Goal: Transaction & Acquisition: Subscribe to service/newsletter

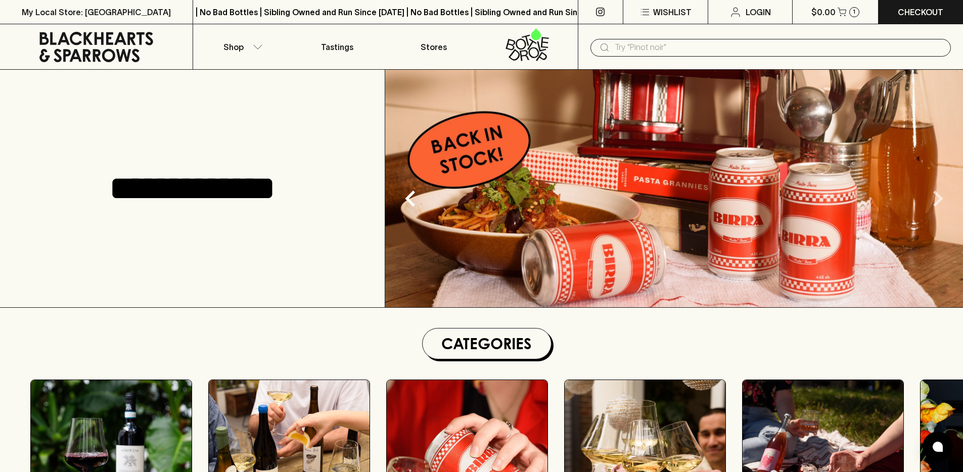
click at [941, 202] on icon "Next" at bounding box center [937, 198] width 32 height 32
click at [700, 53] on input "text" at bounding box center [778, 47] width 328 height 16
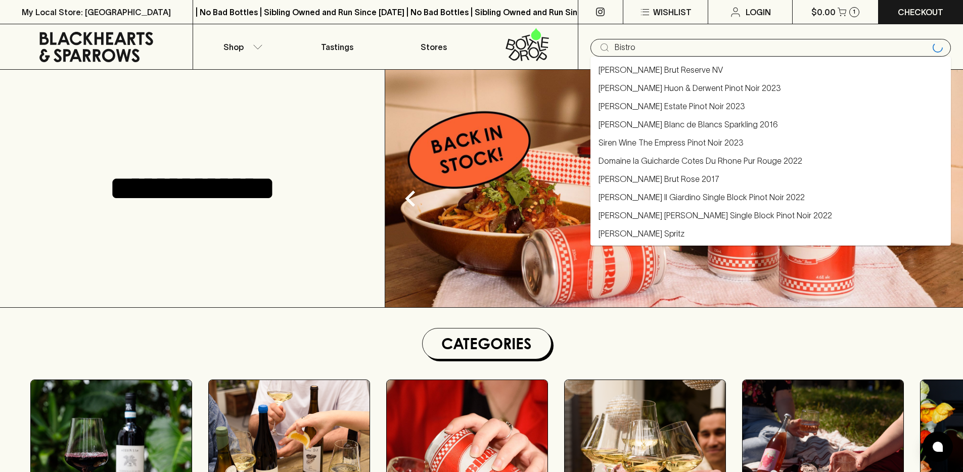
type input "Bistro"
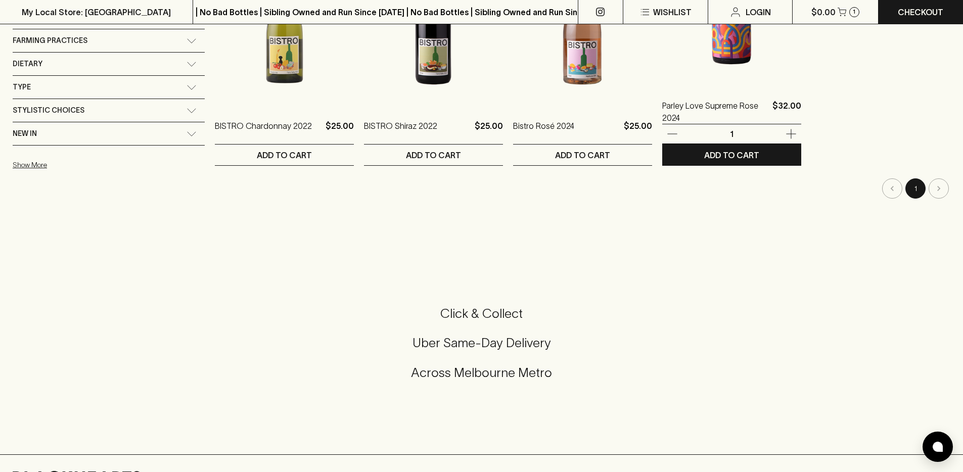
scroll to position [4, 0]
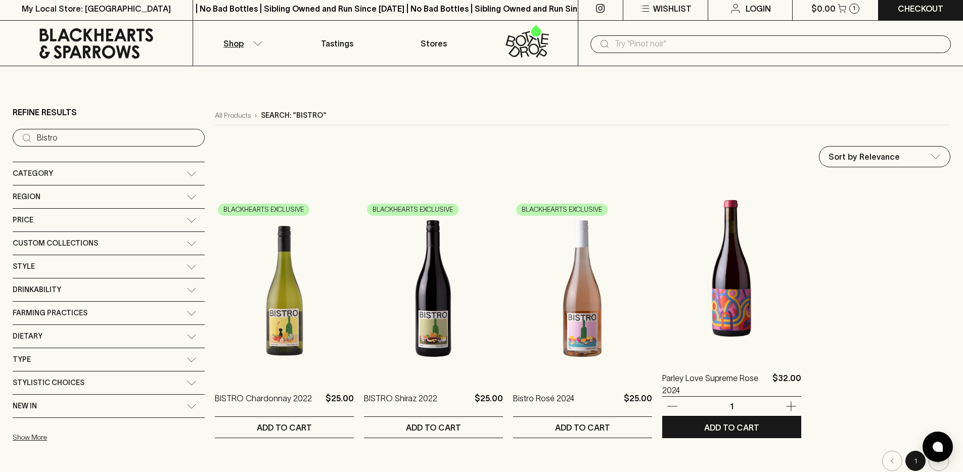
click at [708, 295] on img at bounding box center [731, 268] width 139 height 177
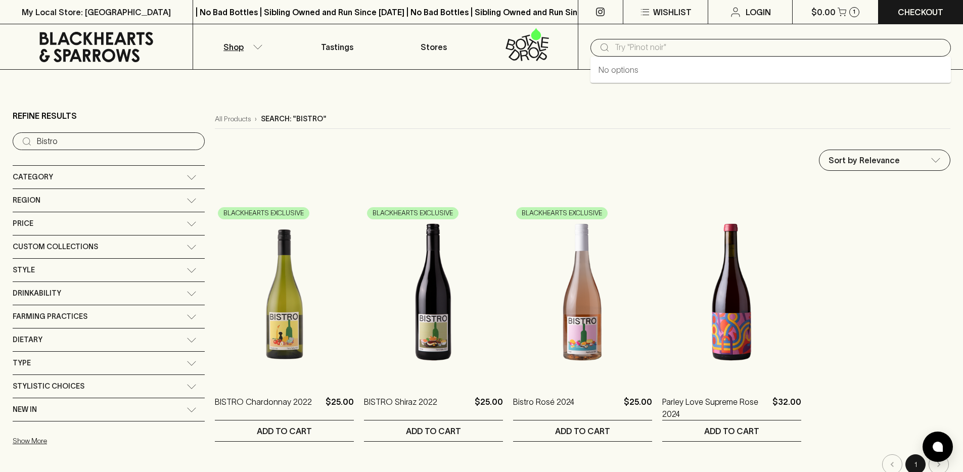
click at [641, 43] on input "text" at bounding box center [778, 47] width 328 height 16
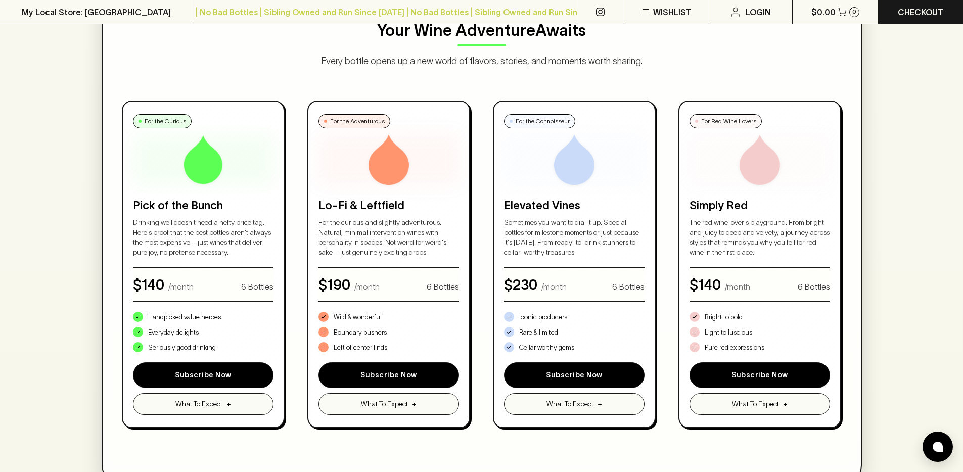
scroll to position [458, 0]
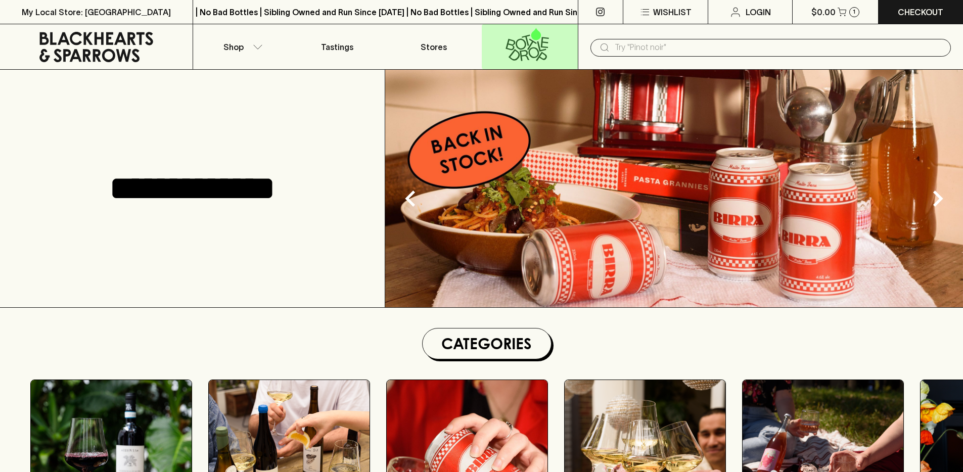
click at [506, 39] on icon at bounding box center [527, 44] width 83 height 33
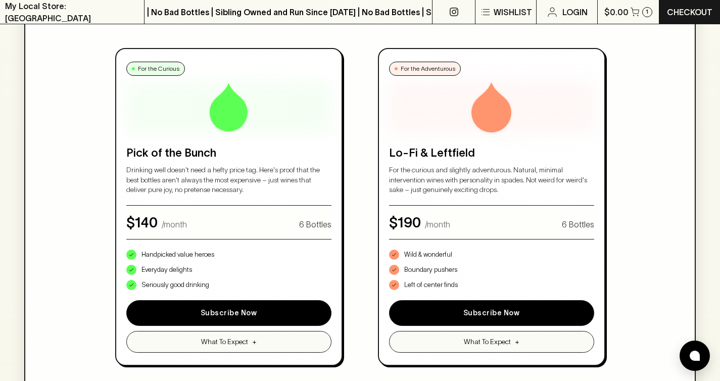
scroll to position [569, 0]
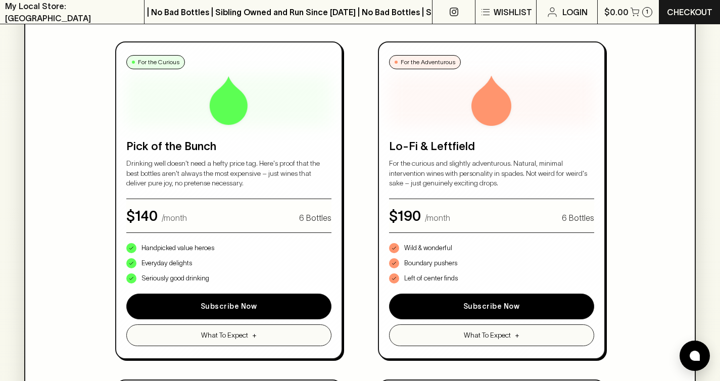
click at [657, 176] on div "Choose Your Experience Monthly Bi-Monthly Quarterly Pause or cancel anytime. We…" at bounding box center [359, 274] width 637 height 845
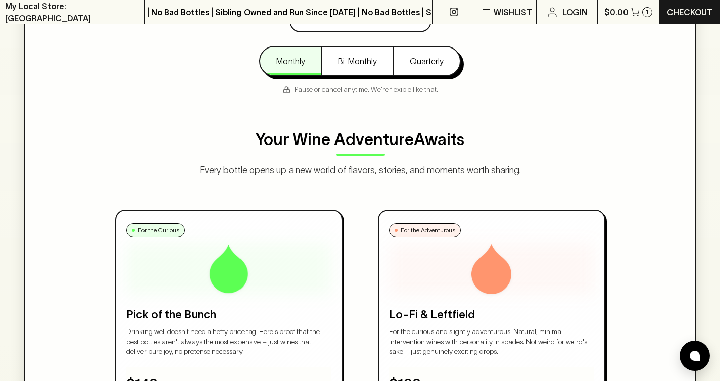
scroll to position [235, 0]
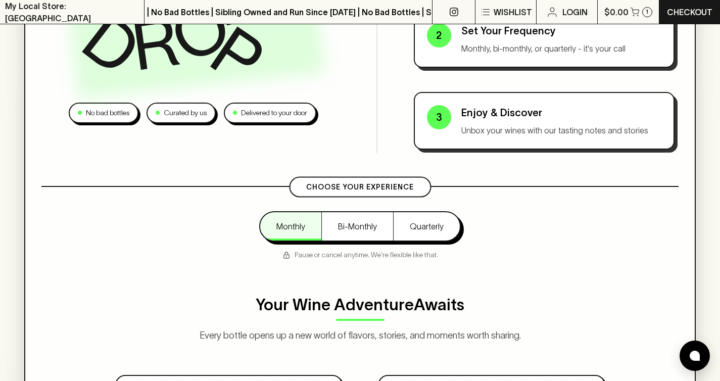
click at [502, 247] on div "Monthly Bi-Monthly Quarterly Pause or cancel anytime. We're flexible like that." at bounding box center [359, 235] width 637 height 49
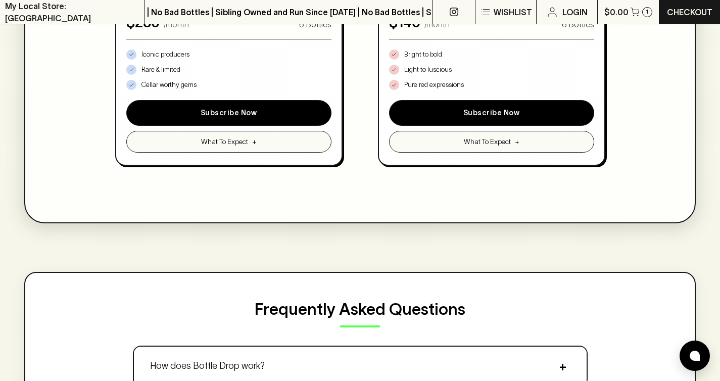
scroll to position [1153, 0]
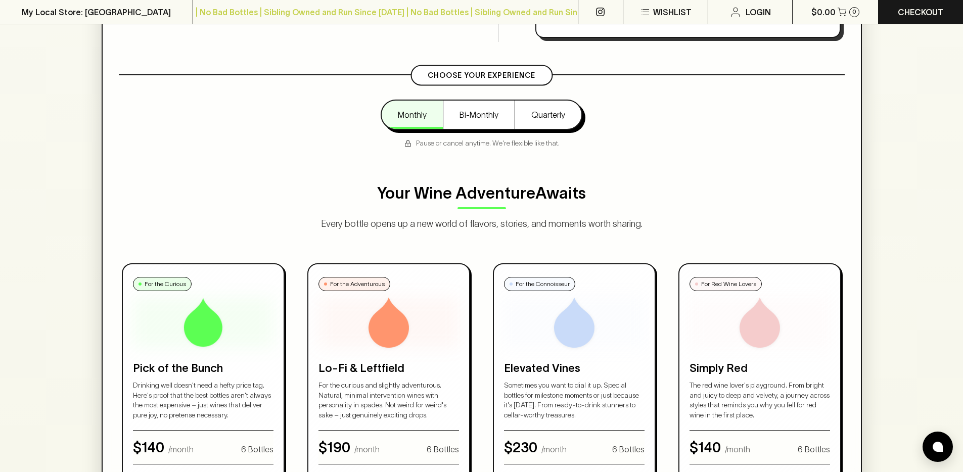
scroll to position [710, 0]
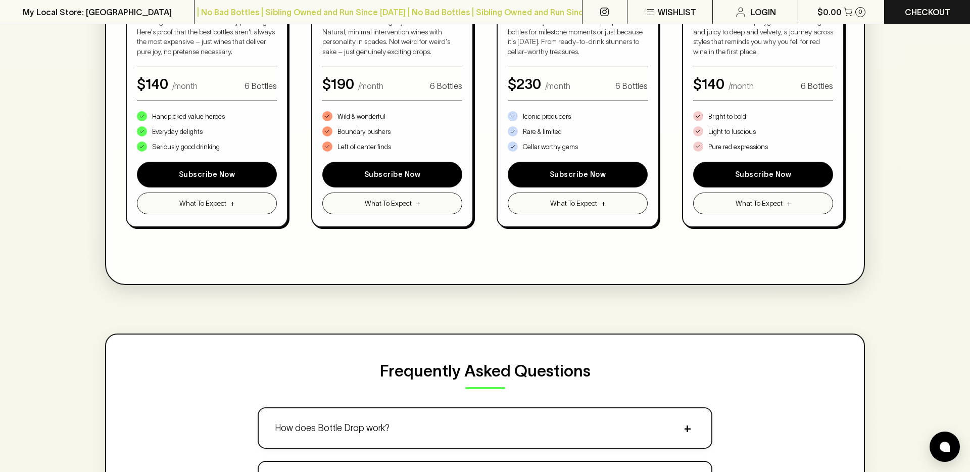
click at [490, 204] on div "For the Curious Pick of the Bunch Drinking well doesn't need a hefty price tag.…" at bounding box center [485, 63] width 726 height 327
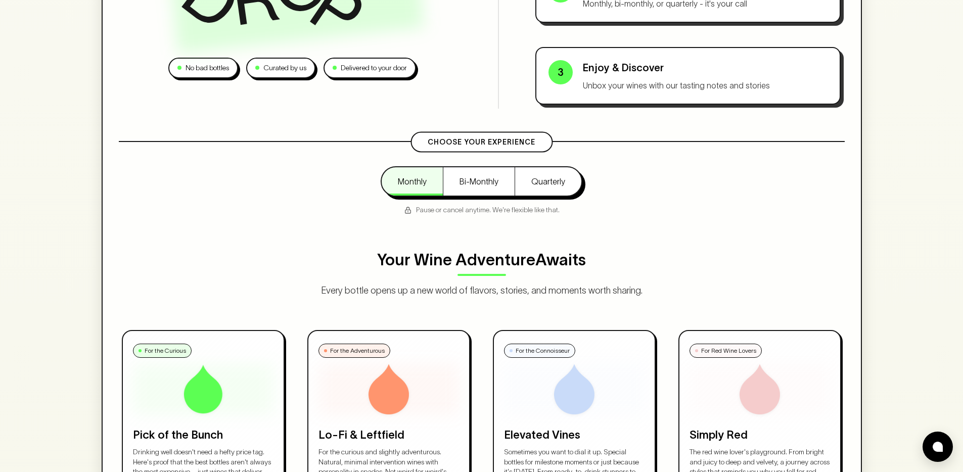
scroll to position [0, 0]
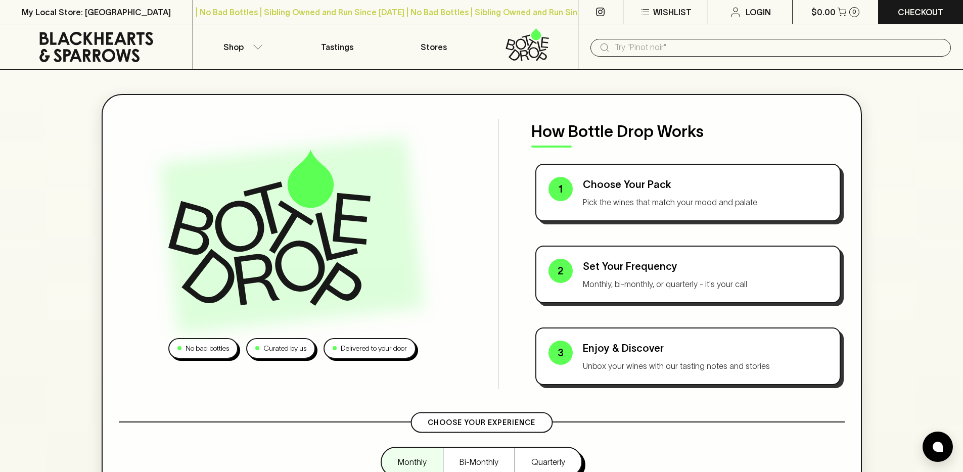
click at [137, 51] on icon at bounding box center [96, 47] width 114 height 30
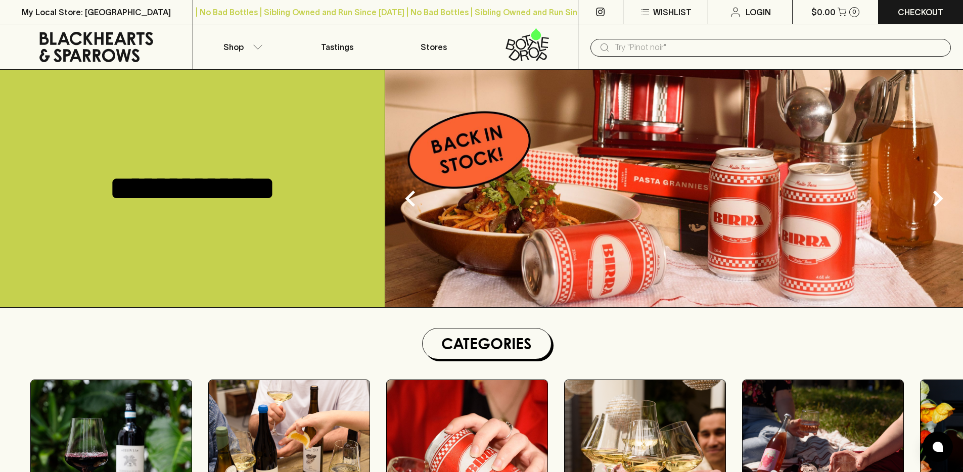
click at [93, 37] on icon at bounding box center [96, 47] width 177 height 30
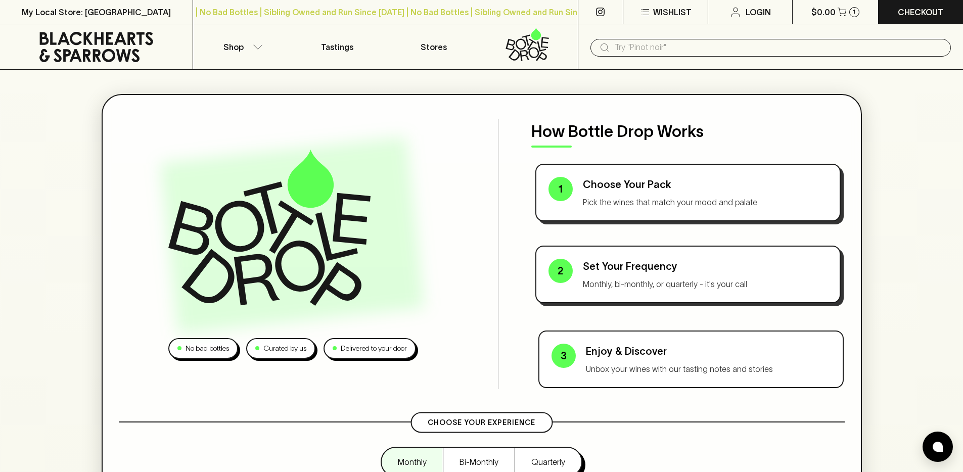
scroll to position [324, 0]
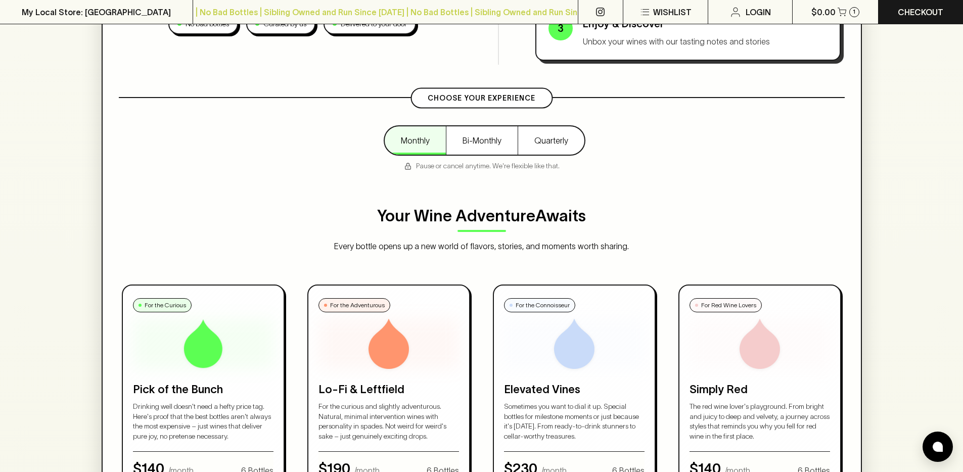
click at [498, 152] on button "Bi-Monthly" at bounding box center [482, 140] width 72 height 28
click at [561, 133] on button "Quarterly" at bounding box center [550, 140] width 67 height 28
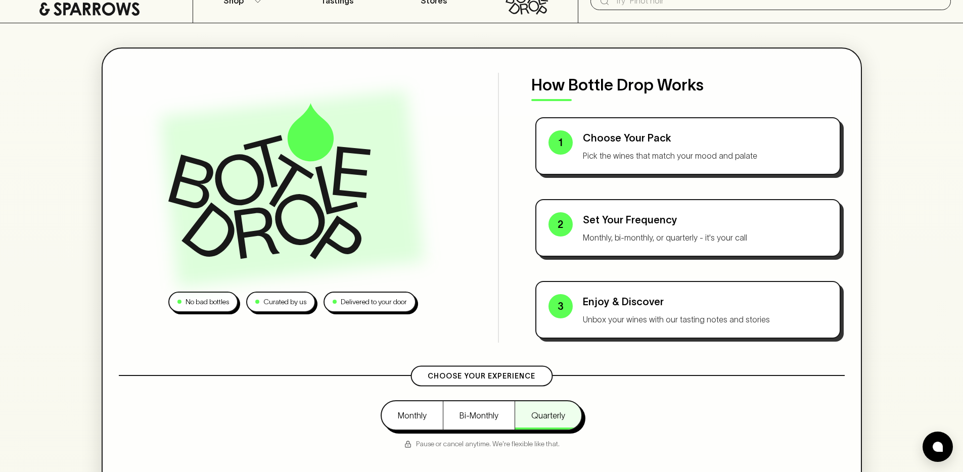
scroll to position [53, 0]
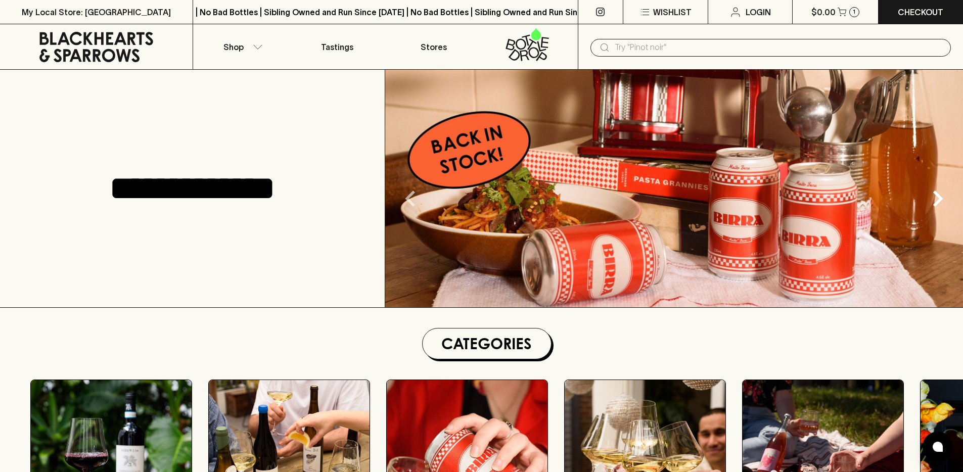
click at [410, 198] on icon "Previous" at bounding box center [410, 198] width 32 height 32
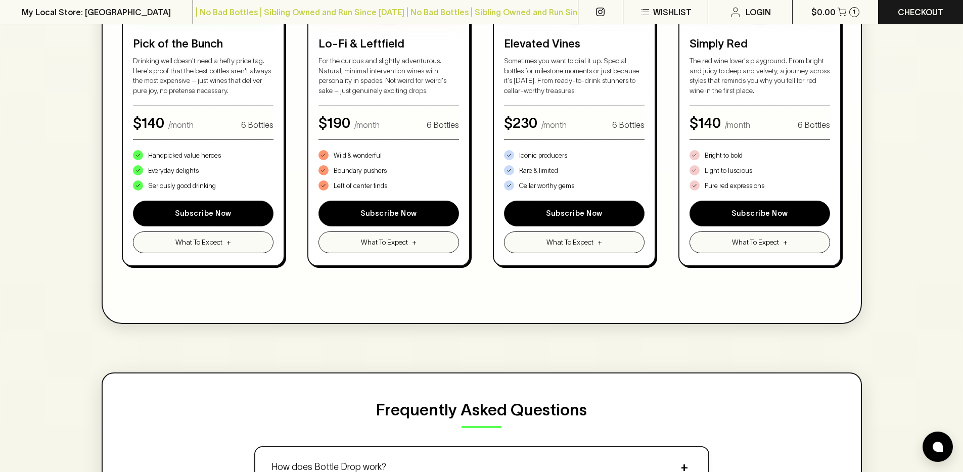
scroll to position [774, 0]
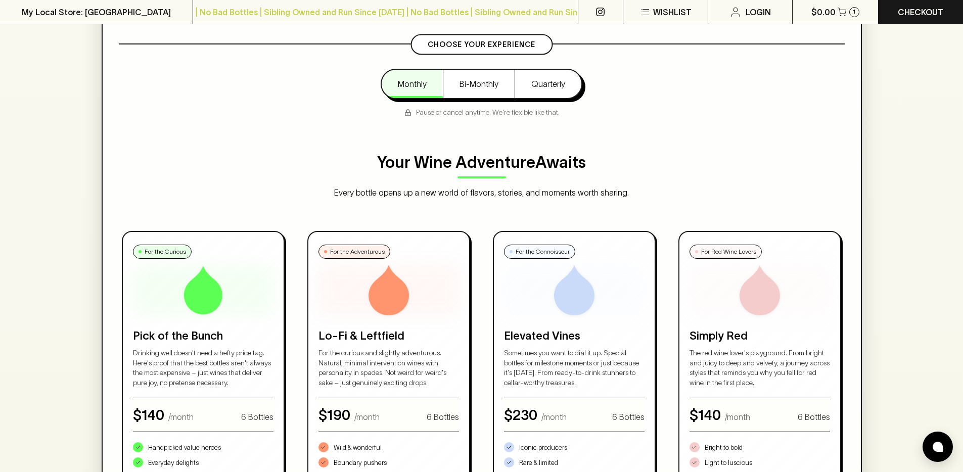
scroll to position [147, 0]
